Goal: Task Accomplishment & Management: Manage account settings

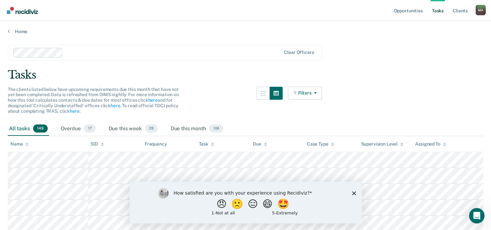
click at [355, 194] on icon "Close survey" at bounding box center [354, 193] width 4 height 4
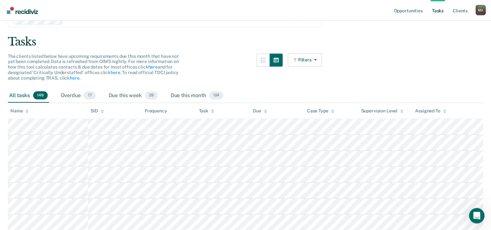
scroll to position [34, 0]
click at [89, 94] on span "17" at bounding box center [90, 95] width 12 height 8
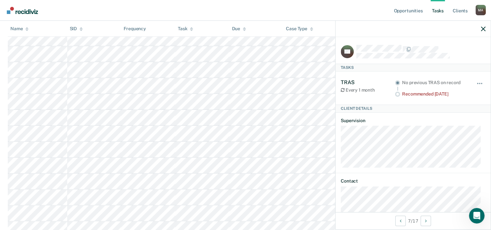
scroll to position [122, 0]
click at [482, 29] on icon "button" at bounding box center [483, 29] width 5 height 5
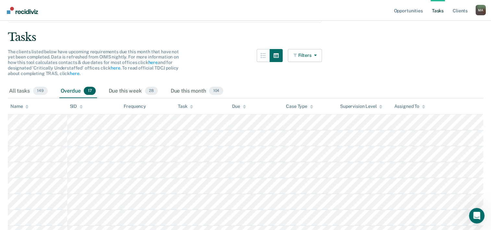
scroll to position [0, 0]
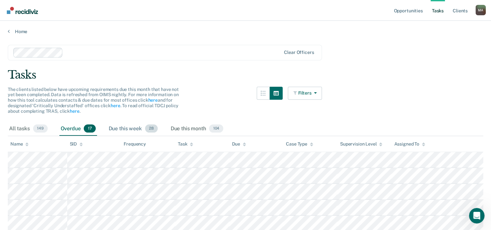
click at [131, 128] on div "Due this week 28" at bounding box center [133, 129] width 52 height 14
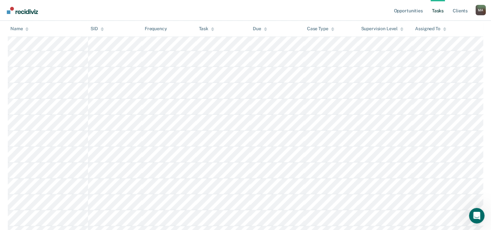
scroll to position [308, 0]
click at [31, 152] on tbody at bounding box center [246, 67] width 476 height 446
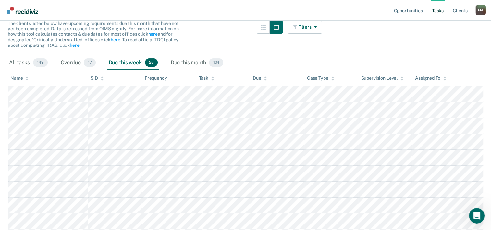
scroll to position [66, 0]
click at [441, 15] on link "Tasks" at bounding box center [438, 10] width 14 height 21
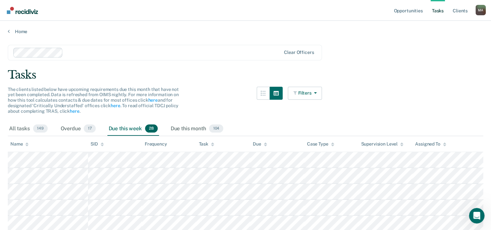
click at [482, 14] on div "M A" at bounding box center [481, 10] width 10 height 10
click at [449, 36] on link "How it works" at bounding box center [455, 35] width 52 height 6
click at [413, 15] on link "Opportunities" at bounding box center [408, 10] width 31 height 21
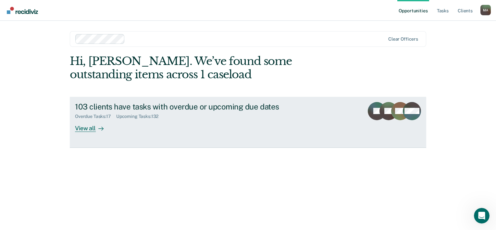
click at [88, 135] on link "103 clients have tasks with overdue or upcoming due dates Overdue Tasks : 17 Up…" at bounding box center [248, 122] width 357 height 51
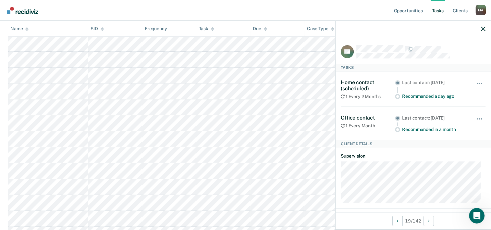
scroll to position [228, 0]
click at [485, 31] on icon "button" at bounding box center [483, 29] width 5 height 5
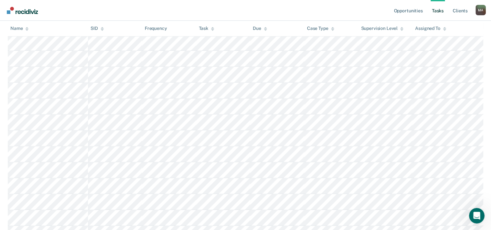
scroll to position [929, 0]
